Goal: Find specific page/section: Find specific page/section

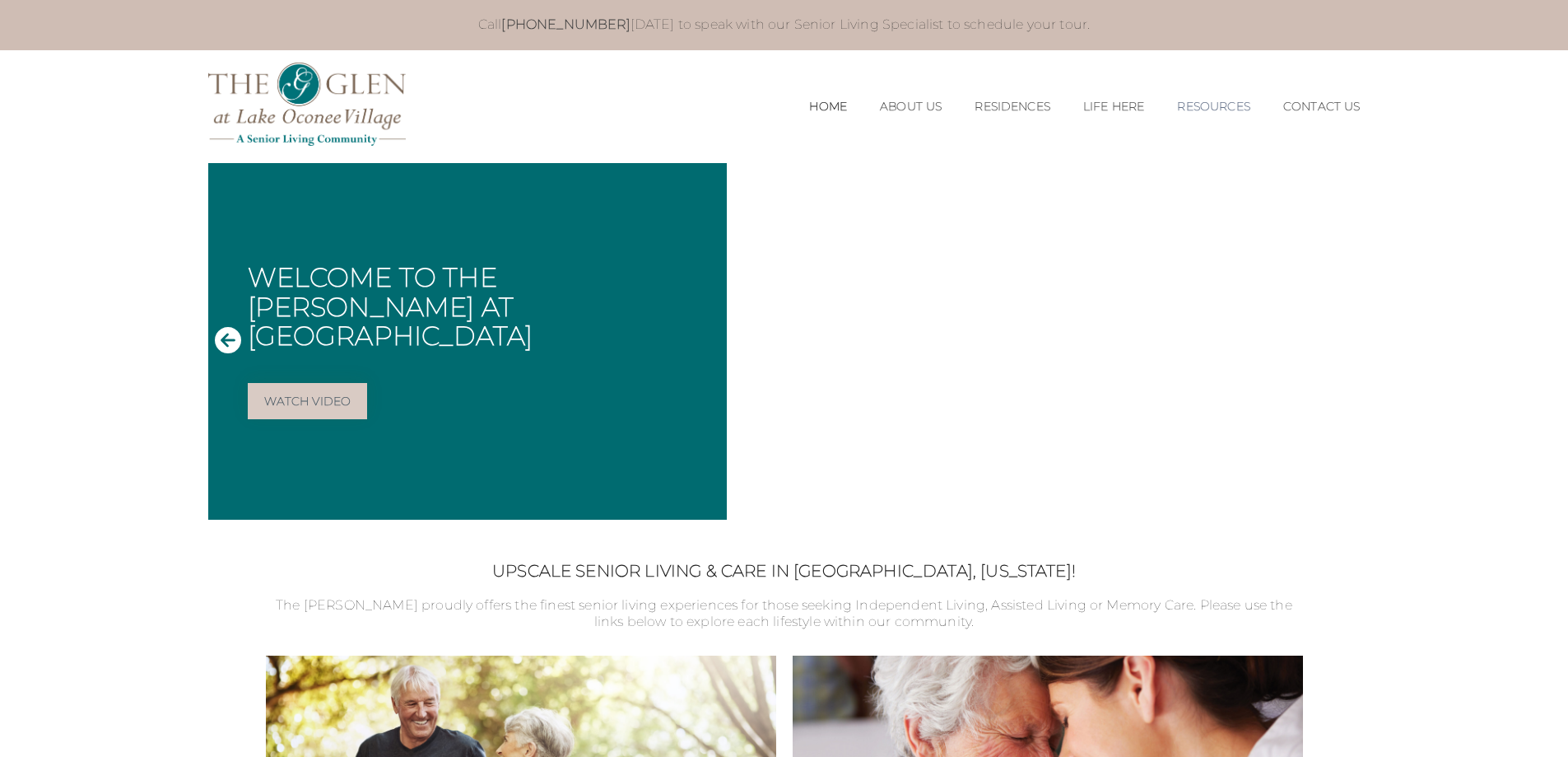
click at [1226, 107] on link "Resources" at bounding box center [1213, 106] width 72 height 14
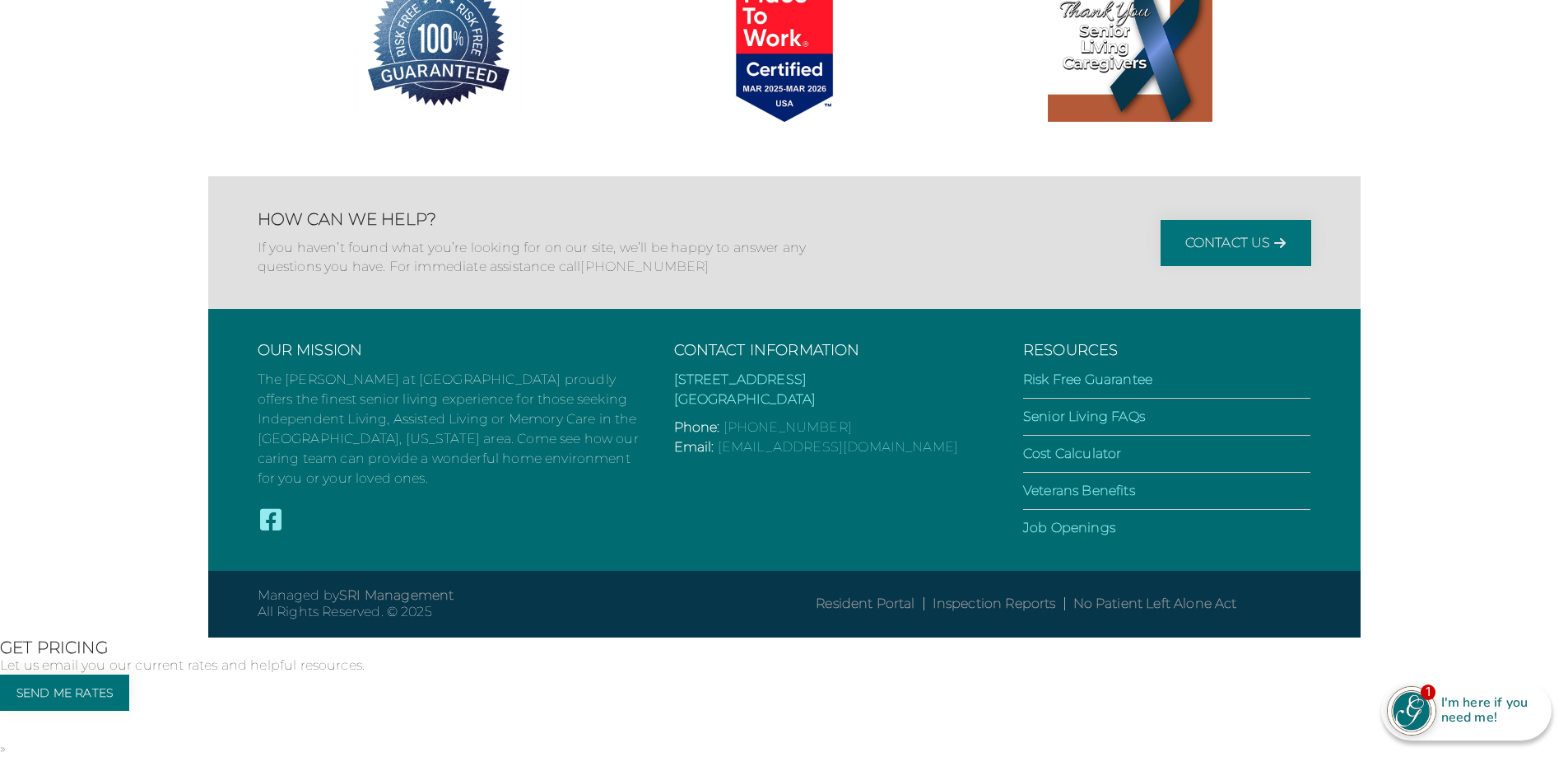
scroll to position [4536, 0]
click at [1135, 424] on link "Senior Living FAQs" at bounding box center [1084, 416] width 122 height 15
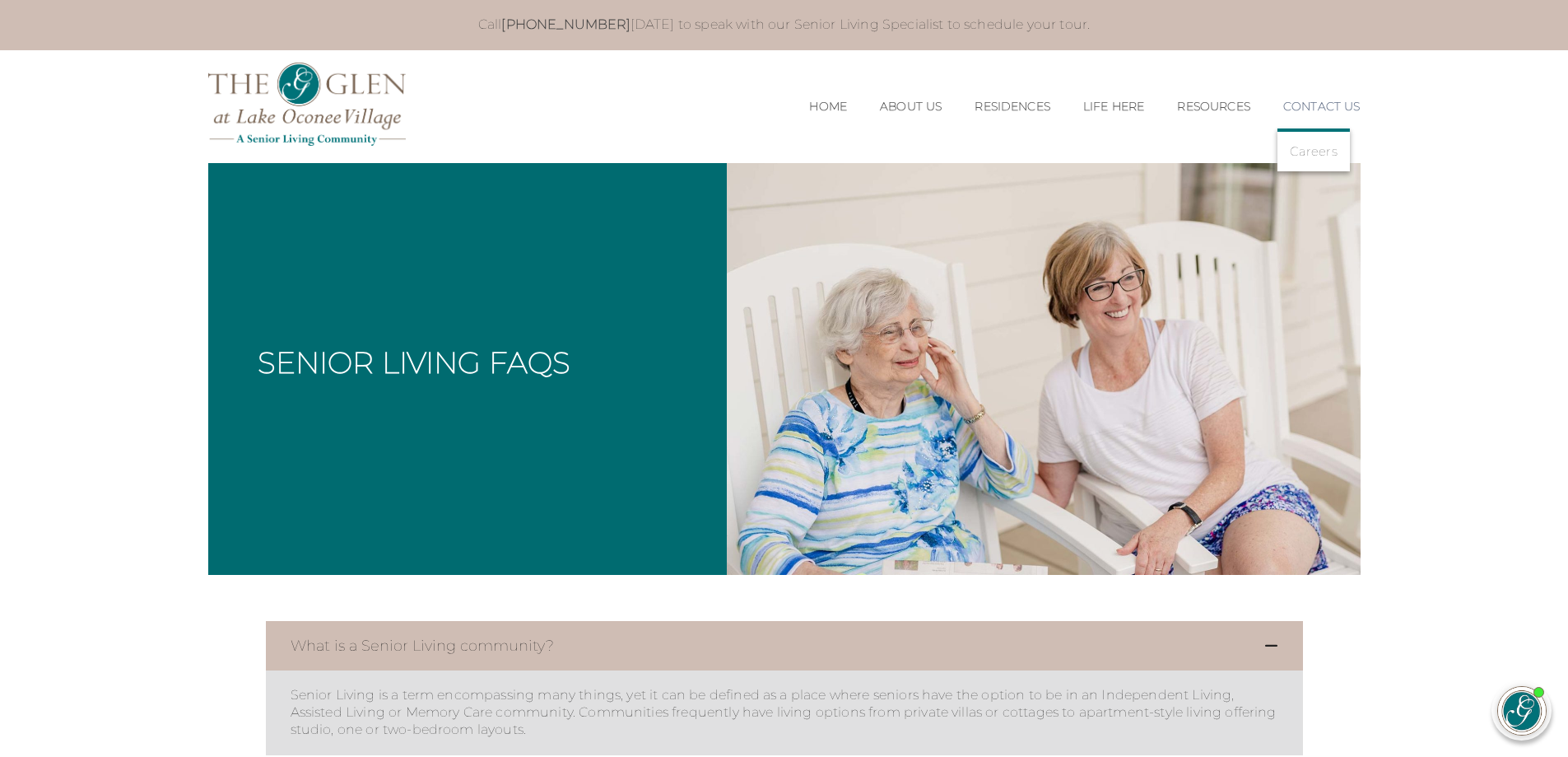
click at [1317, 106] on link "Contact Us" at bounding box center [1321, 106] width 77 height 14
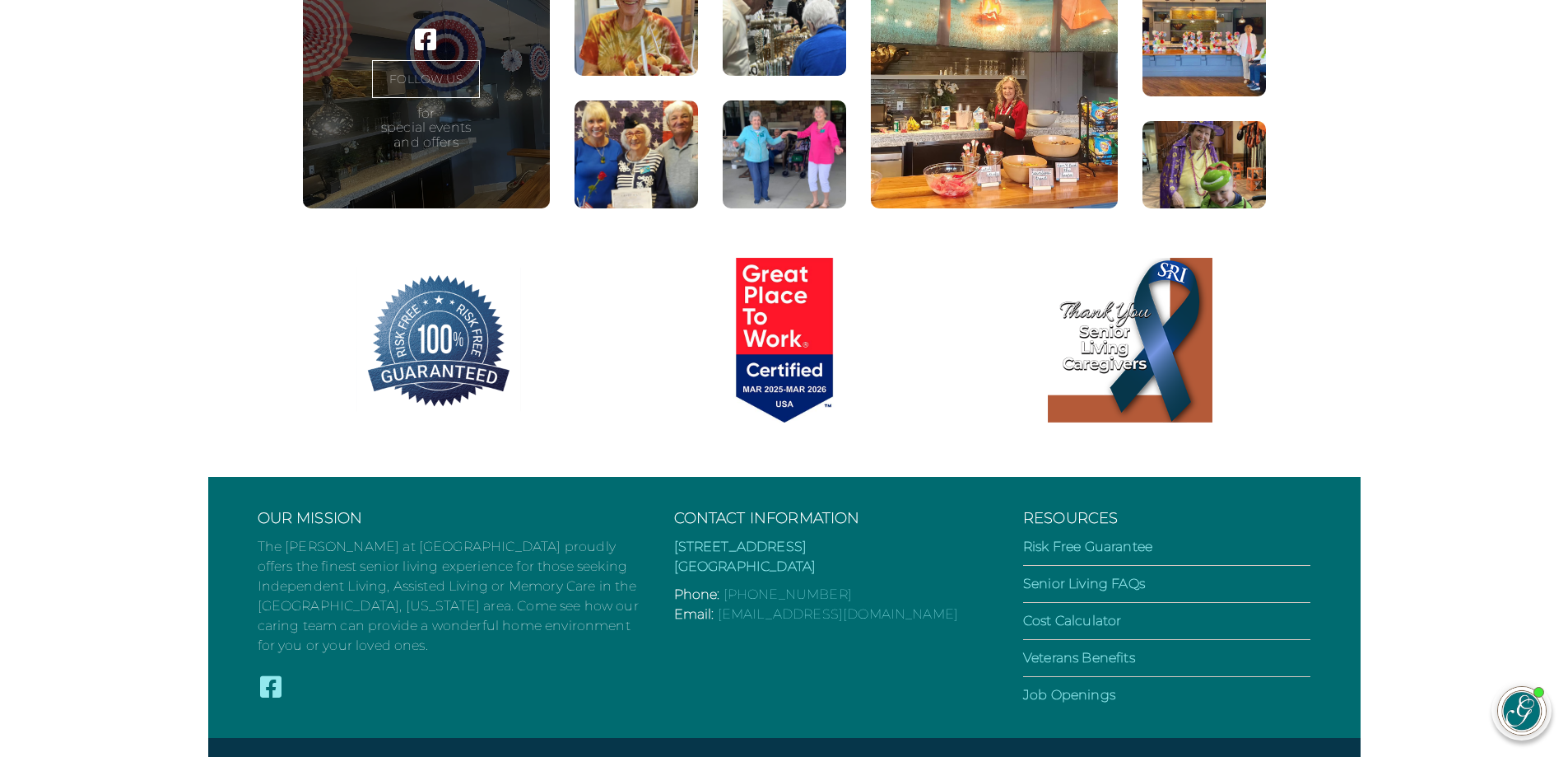
scroll to position [1011, 0]
